Goal: Check status: Check status

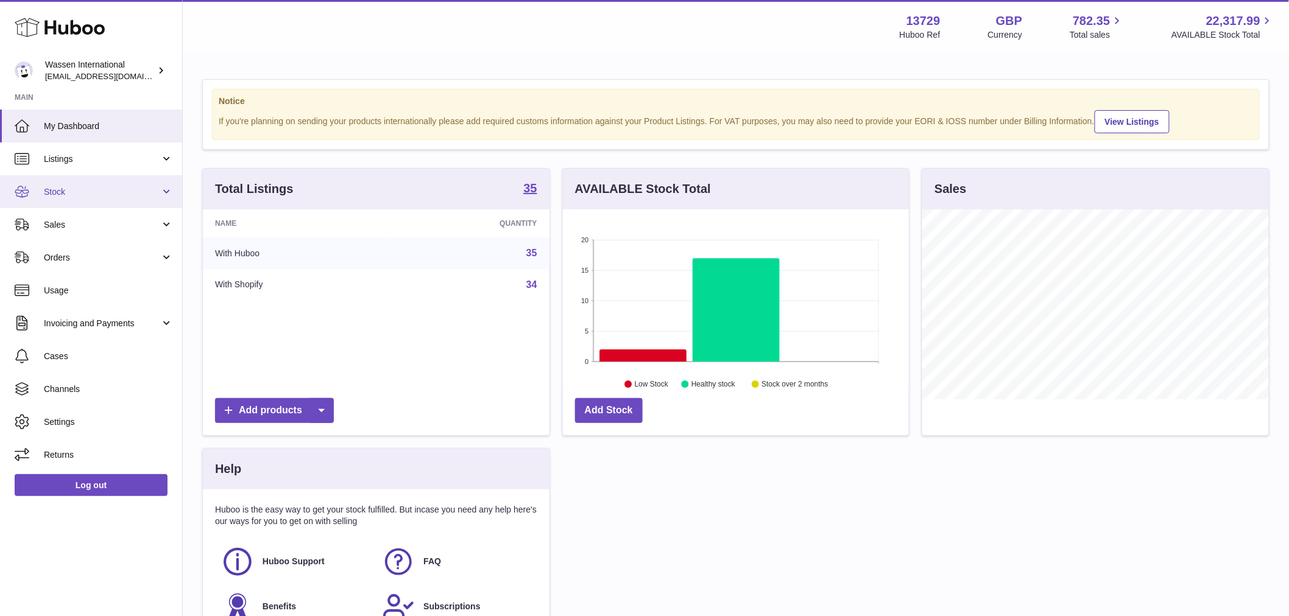
scroll to position [190, 346]
drag, startPoint x: 102, startPoint y: 192, endPoint x: 112, endPoint y: 203, distance: 14.2
click at [102, 192] on span "Stock" at bounding box center [102, 192] width 116 height 12
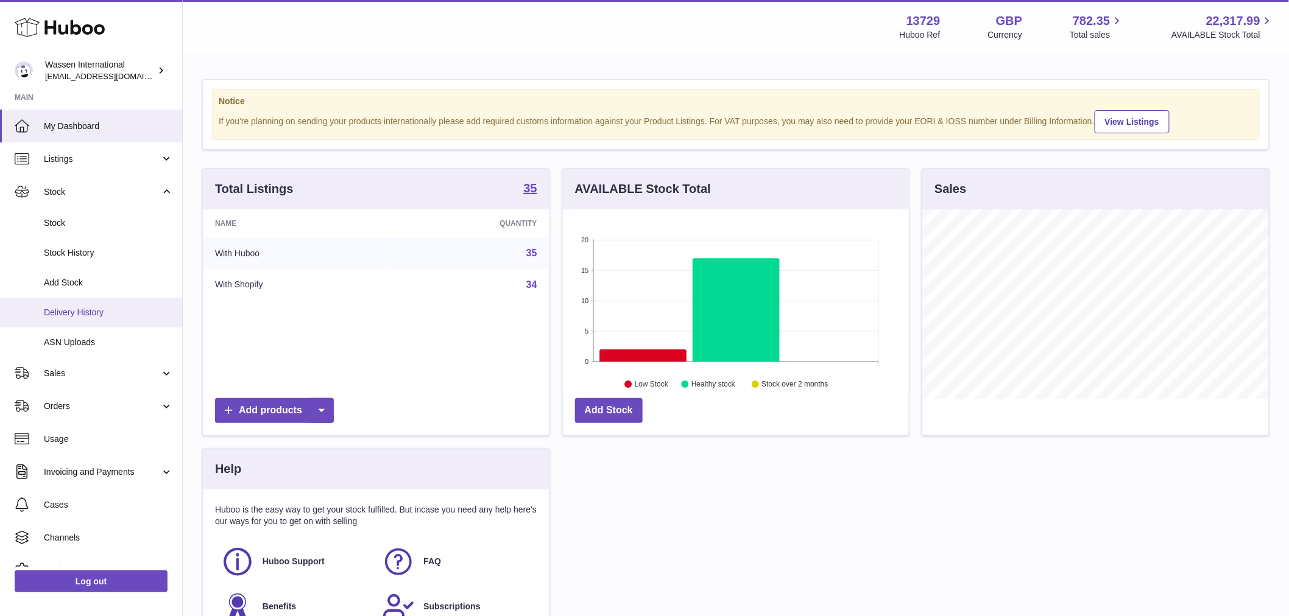
click at [96, 319] on link "Delivery History" at bounding box center [91, 313] width 182 height 30
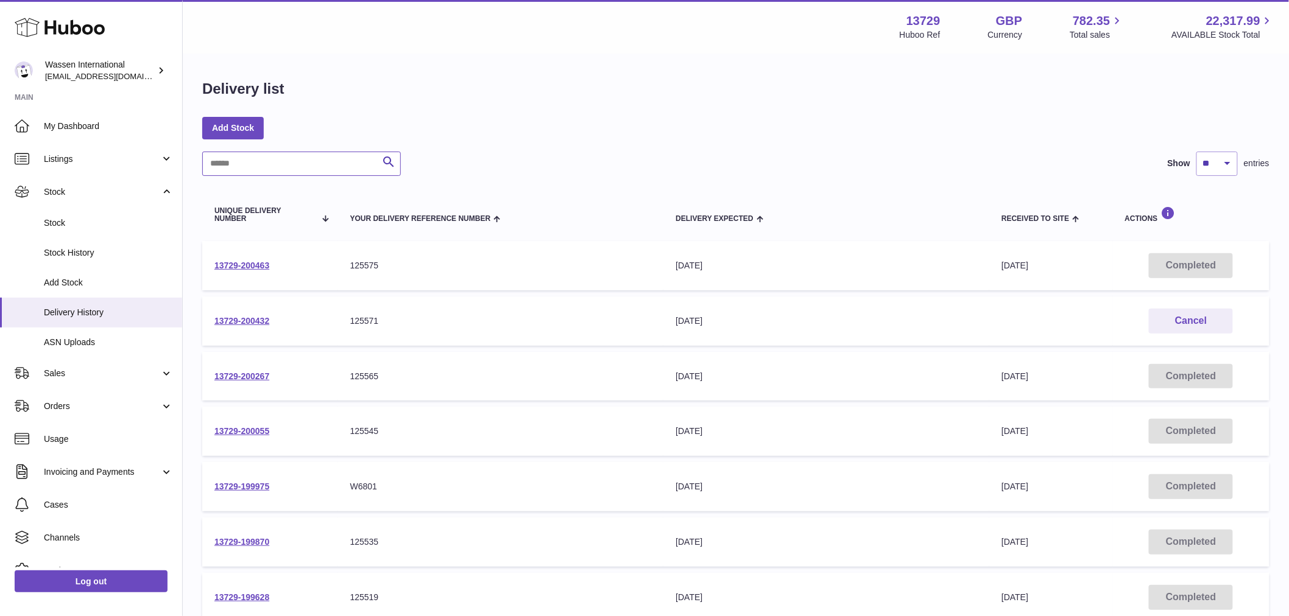
paste input "**********"
type input "**********"
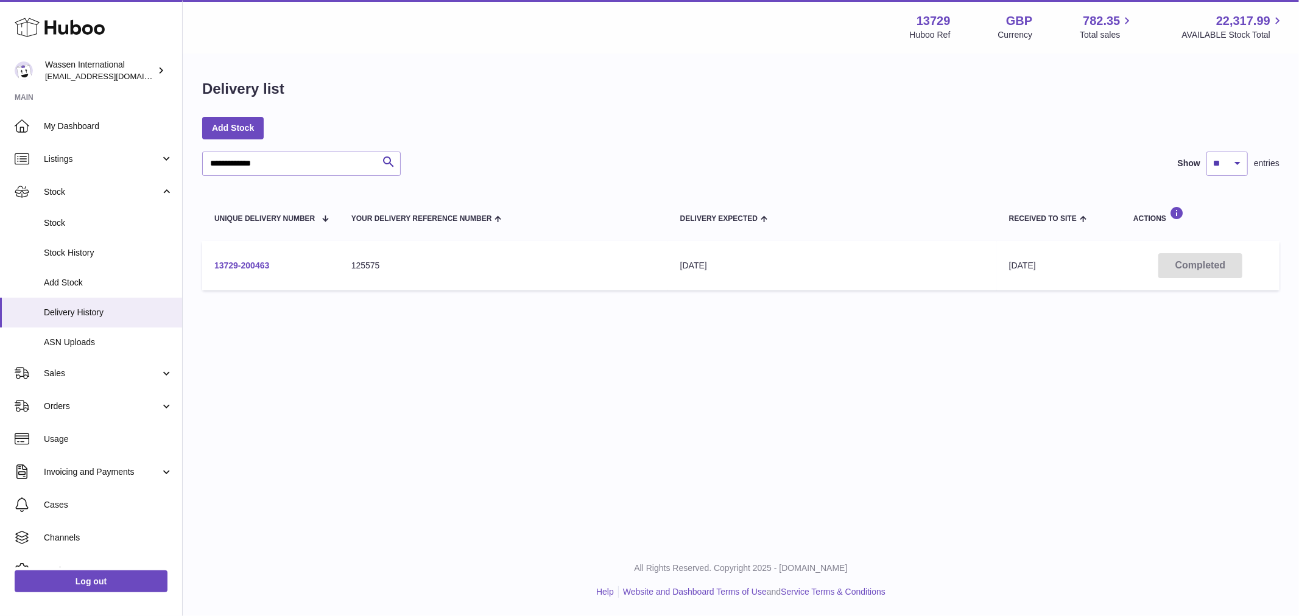
click at [244, 265] on link "13729-200463" at bounding box center [241, 266] width 55 height 10
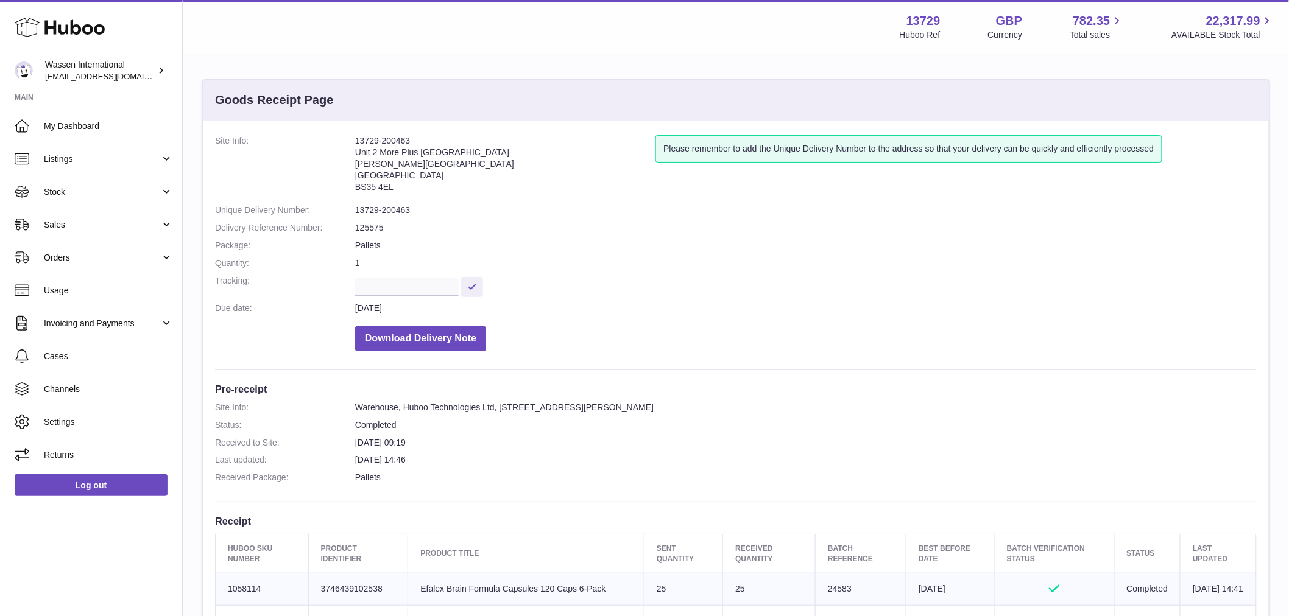
scroll to position [406, 0]
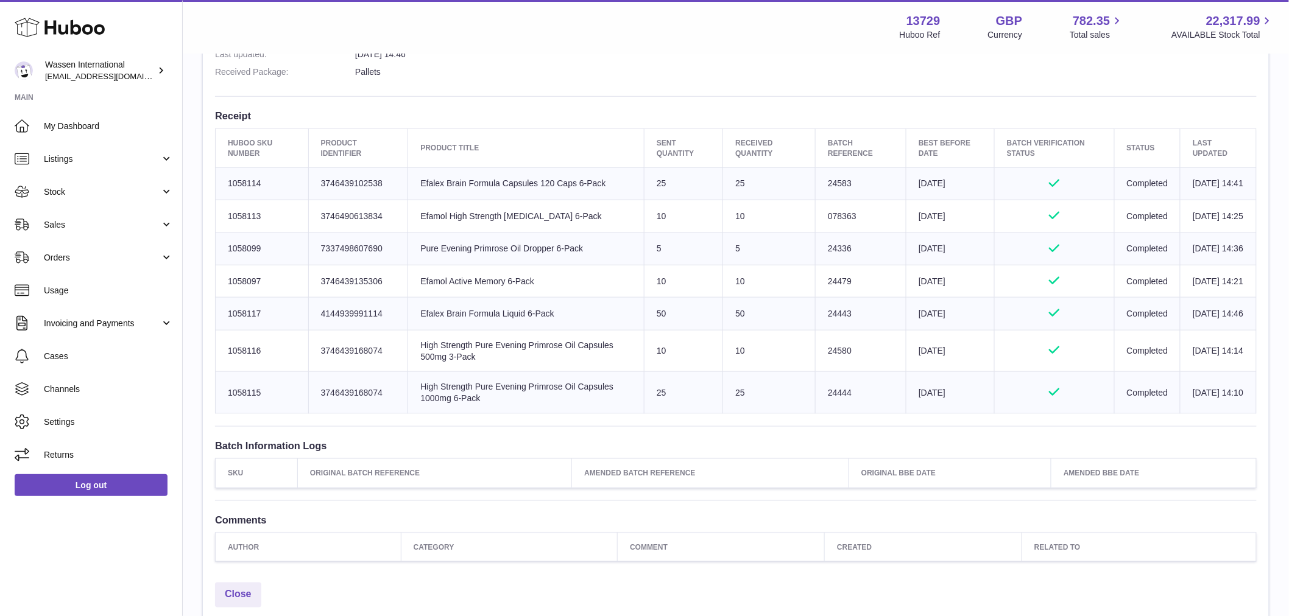
click at [816, 330] on td "Batch Reference 24443" at bounding box center [861, 314] width 91 height 32
click at [766, 330] on td "50" at bounding box center [769, 314] width 93 height 32
click at [763, 330] on td "50" at bounding box center [769, 314] width 93 height 32
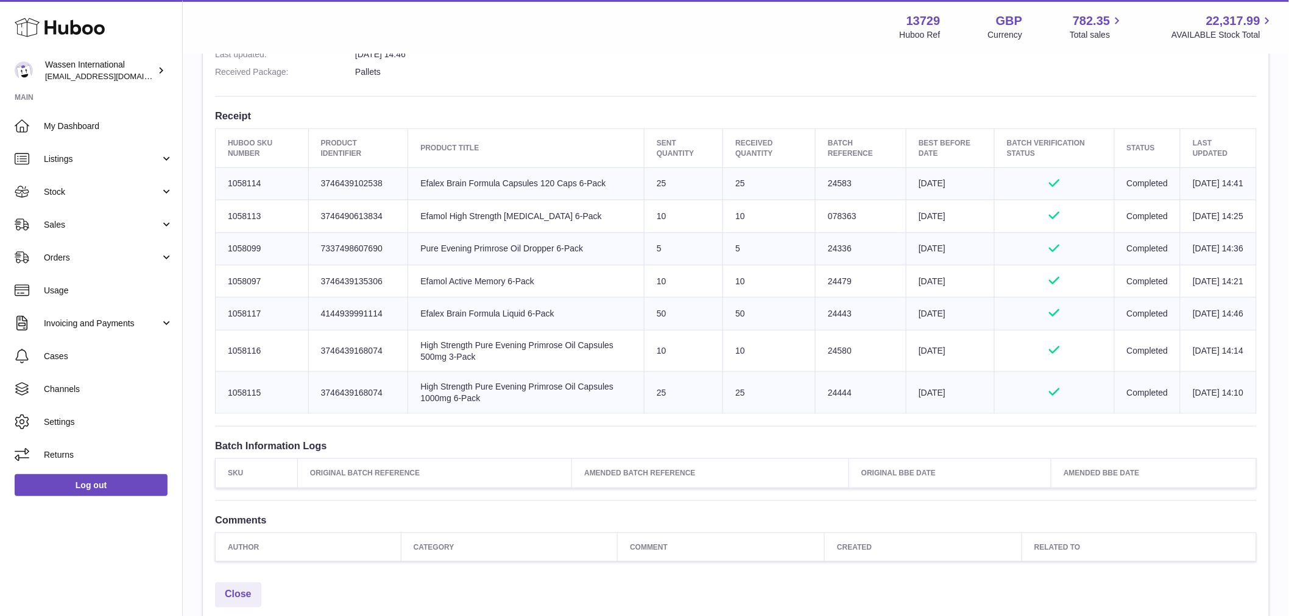
click at [763, 330] on td "50" at bounding box center [769, 314] width 93 height 32
click at [739, 330] on td "50" at bounding box center [769, 314] width 93 height 32
drag, startPoint x: 739, startPoint y: 362, endPoint x: 224, endPoint y: 348, distance: 515.5
click at [224, 330] on tr "Huboo SKU Number 1058117 Client Identifier 4144939991114 Product title Efalex B…" at bounding box center [736, 314] width 1041 height 32
